Goal: Navigation & Orientation: Find specific page/section

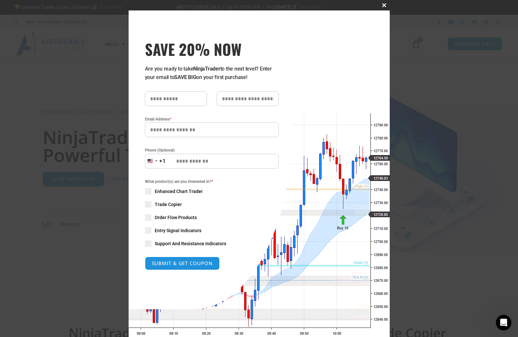
click at [382, 5] on span "SAVE 20% NOW popup" at bounding box center [384, 5] width 10 height 4
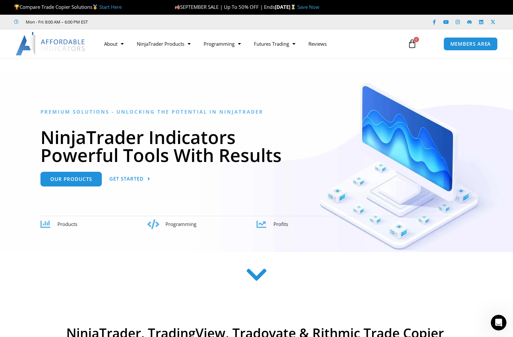
click at [217, 138] on h1 "NinjaTrader Indicators Powerful Tools With Results" at bounding box center [256, 146] width 432 height 36
